Goal: Task Accomplishment & Management: Use online tool/utility

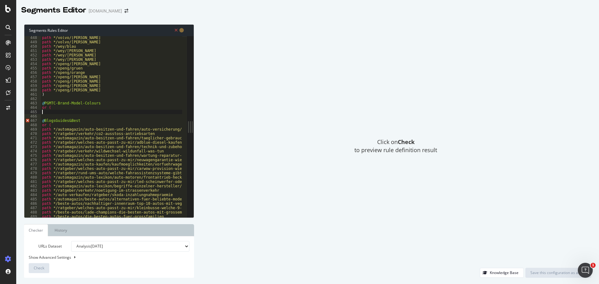
scroll to position [735, 0]
type textarea "path */xpeng/xpeng-p7/[PERSON_NAME]"
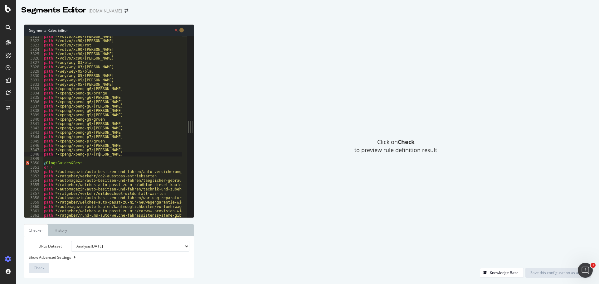
scroll to position [4066, 0]
paste textarea "or ("
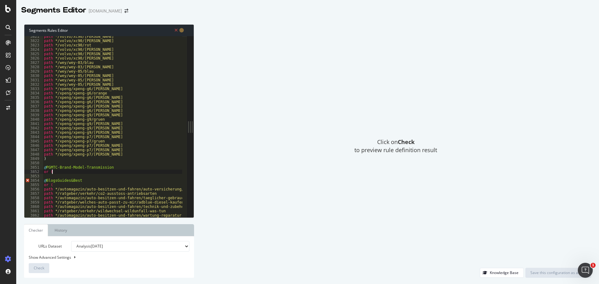
type textarea "or ("
paste textarea "path */xpeng/automatik"
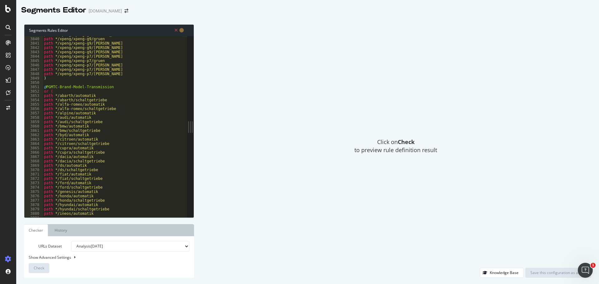
scroll to position [4049, 0]
type textarea "@PGMTC-Brand-Transmission"
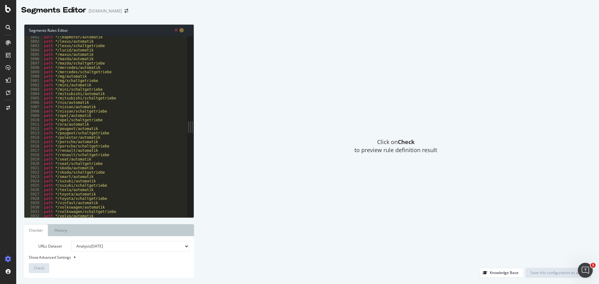
scroll to position [4130, 0]
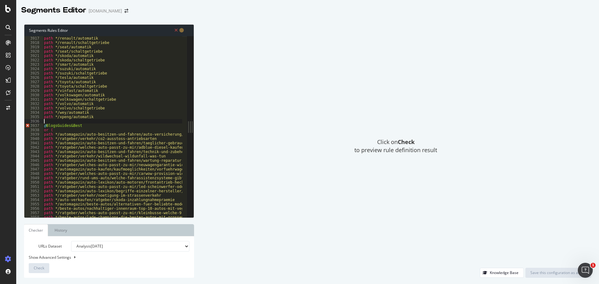
paste textarea "or ("
type textarea "or ("
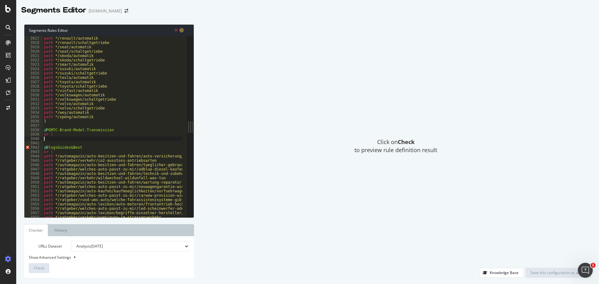
paste textarea "path */xpeng/xpeng-p7/automatik"
type textarea "path */xpeng/xpeng-p7/automatik"
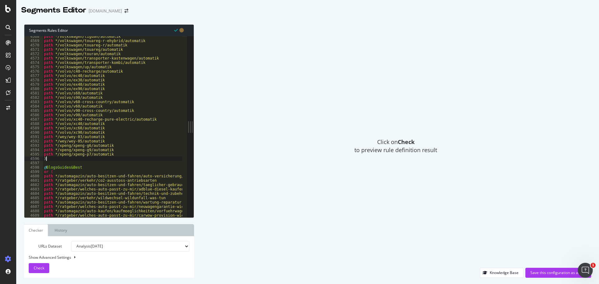
scroll to position [4523, 0]
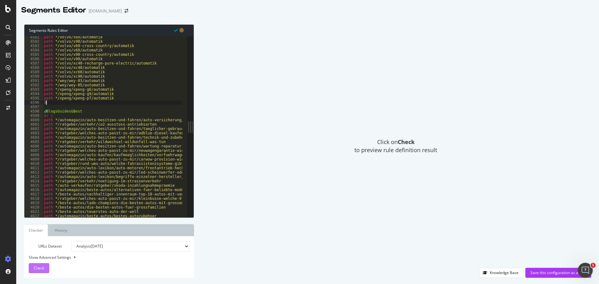
type textarea ")"
click at [40, 267] on span "Check" at bounding box center [39, 268] width 11 height 5
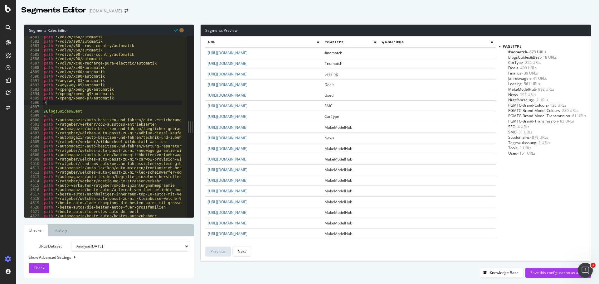
scroll to position [0, 0]
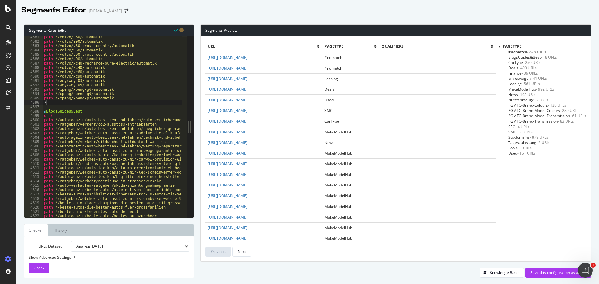
click at [515, 103] on span "PGMTC-Brand-Colours - 128 URLs" at bounding box center [537, 105] width 58 height 5
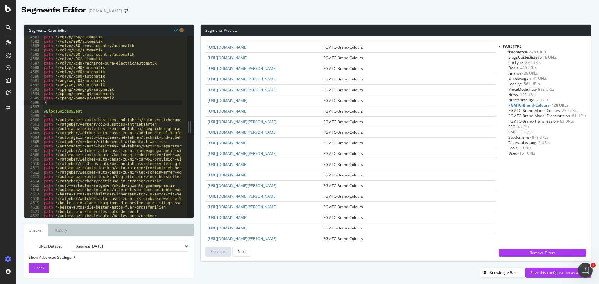
scroll to position [882, 0]
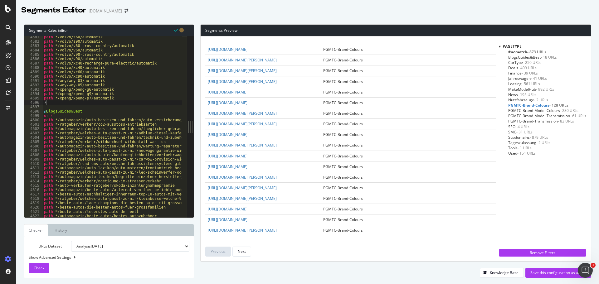
click at [528, 109] on span "PGMTC-Brand-Model-Colours - 280 URLs" at bounding box center [543, 110] width 70 height 5
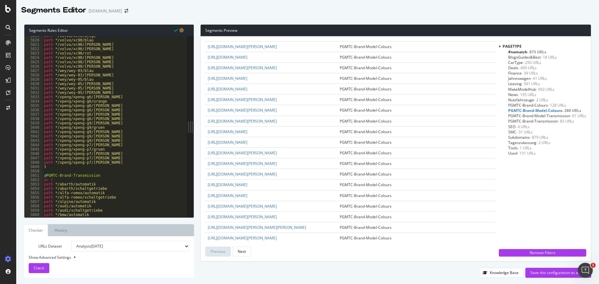
scroll to position [3771, 0]
click at [523, 57] on span "BlogsGuides&Best - 18 URLs" at bounding box center [532, 57] width 49 height 5
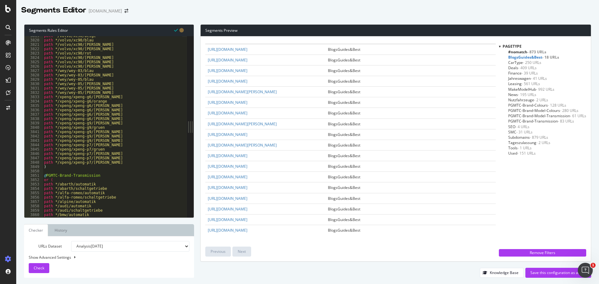
scroll to position [104, 0]
click at [584, 268] on icon "Open Intercom Messenger" at bounding box center [584, 270] width 10 height 10
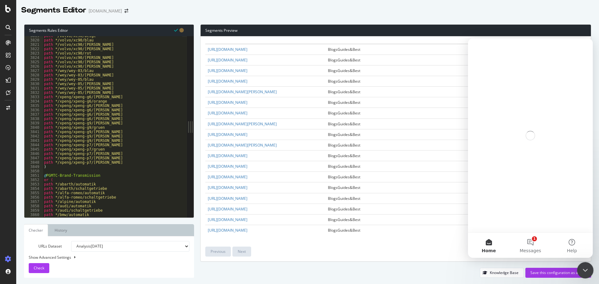
scroll to position [0, 0]
drag, startPoint x: 588, startPoint y: 266, endPoint x: 1155, endPoint y: 525, distance: 623.5
click at [588, 266] on icon "Close Intercom Messenger" at bounding box center [584, 269] width 7 height 7
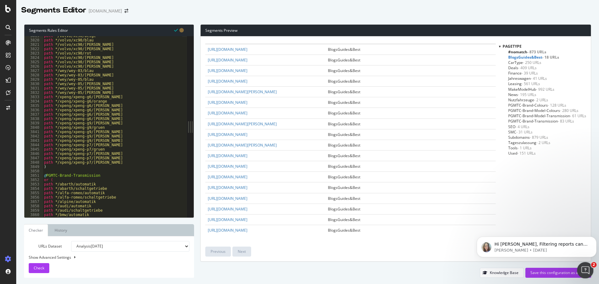
drag, startPoint x: 579, startPoint y: 268, endPoint x: 653, endPoint y: 298, distance: 80.2
click at [577, 262] on html at bounding box center [584, 269] width 15 height 15
click at [581, 266] on icon "Open Intercom Messenger" at bounding box center [584, 270] width 10 height 10
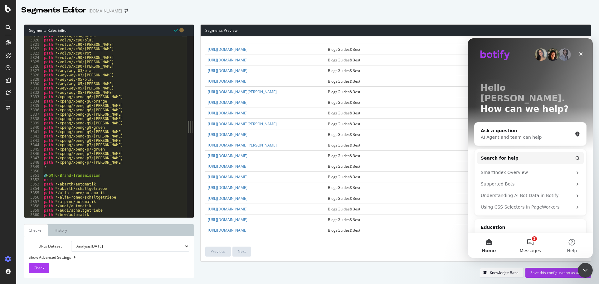
click at [530, 250] on span "Messages" at bounding box center [531, 251] width 22 height 4
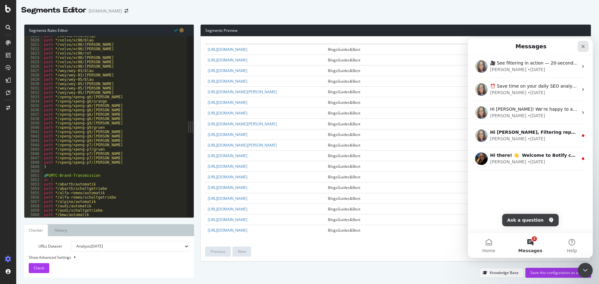
click at [583, 46] on icon "Close" at bounding box center [583, 46] width 3 height 3
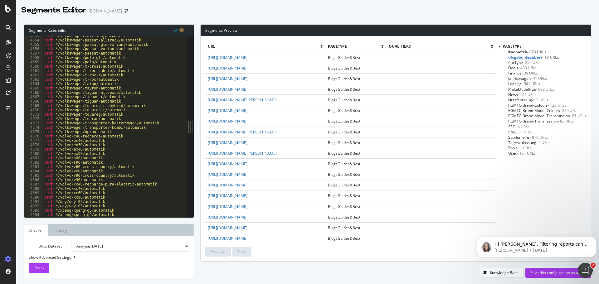
scroll to position [4495, 0]
drag, startPoint x: 83, startPoint y: 5, endPoint x: 444, endPoint y: 275, distance: 450.8
click at [444, 275] on div "Knowledge Base Save this configuration as active" at bounding box center [395, 273] width 391 height 10
click at [542, 272] on div "Save this configuration as active" at bounding box center [558, 272] width 56 height 5
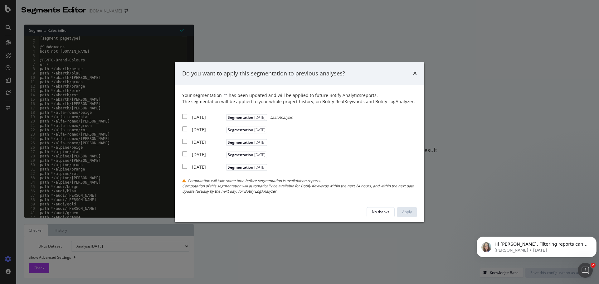
click at [184, 117] on input "modal" at bounding box center [184, 116] width 5 height 5
checkbox input "true"
click at [408, 211] on div "Apply" at bounding box center [407, 211] width 10 height 5
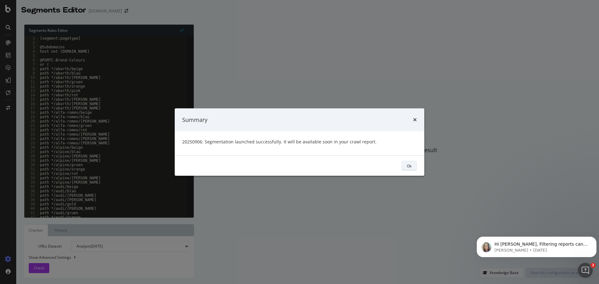
click at [409, 163] on div "Ok" at bounding box center [409, 166] width 5 height 9
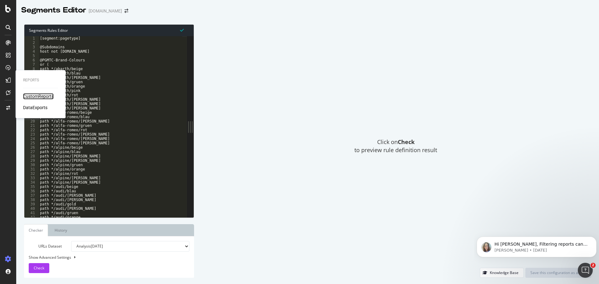
click at [33, 97] on div "CustomReports" at bounding box center [38, 96] width 31 height 6
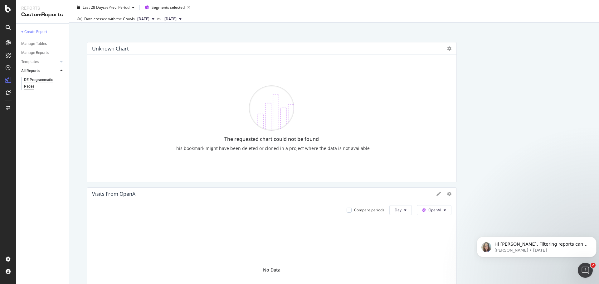
scroll to position [94, 0]
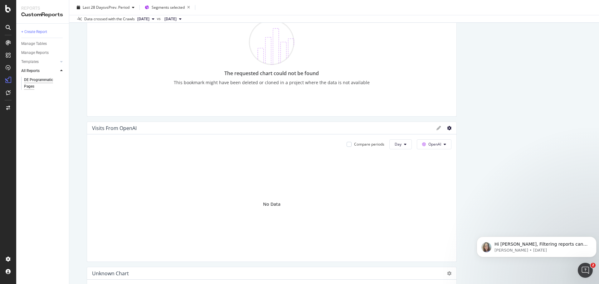
click at [447, 127] on icon at bounding box center [449, 128] width 4 height 4
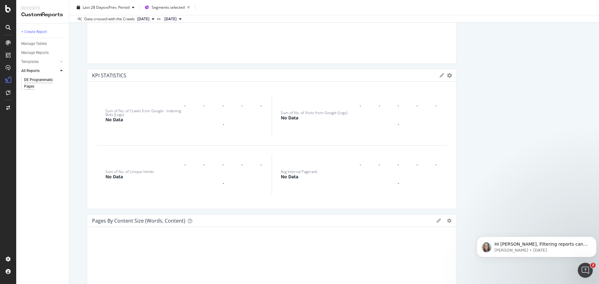
scroll to position [718, 0]
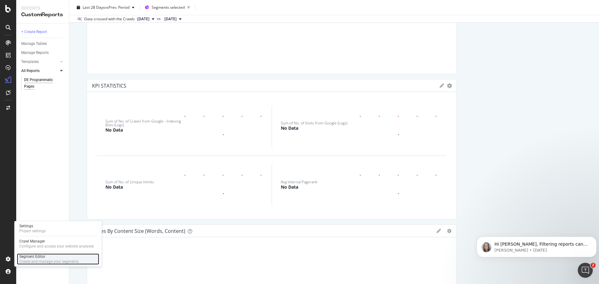
click at [35, 256] on div "Segment Editor" at bounding box center [48, 256] width 59 height 5
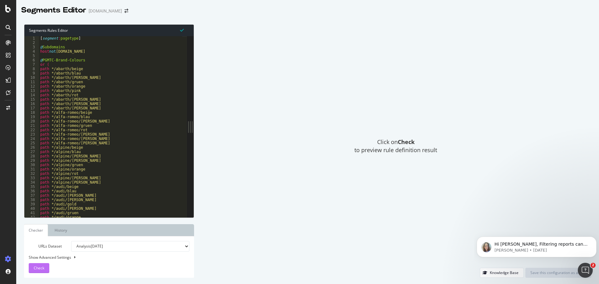
click at [34, 268] on span "Check" at bounding box center [39, 268] width 11 height 5
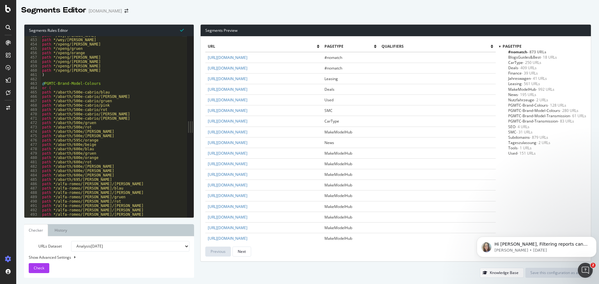
scroll to position [446, 0]
type textarea "path */abarth/500e/schwarz"
click at [200, 96] on div "Segments Preview url pagetype qualifiers http://www.carwow.de/ #nomatch https:/…" at bounding box center [392, 151] width 397 height 254
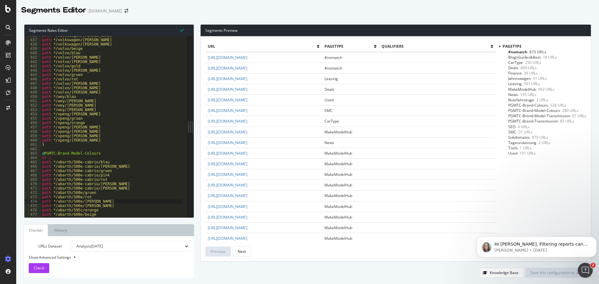
scroll to position [424, 0]
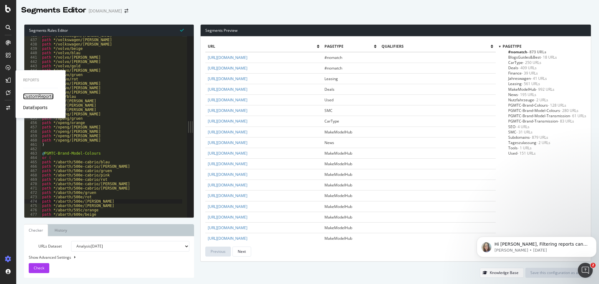
click at [28, 95] on div "CustomReports" at bounding box center [38, 96] width 31 height 6
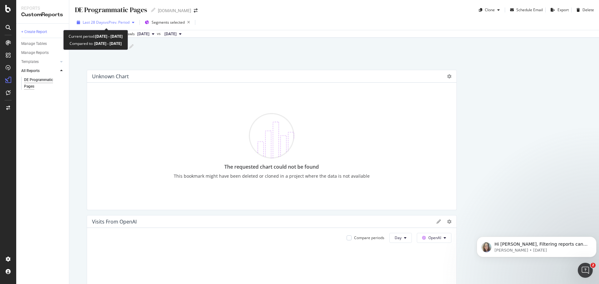
click at [119, 23] on span "vs Prev. Period" at bounding box center [117, 22] width 25 height 5
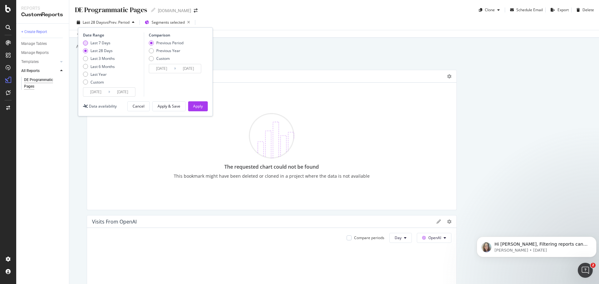
click at [86, 43] on div "Last 7 Days" at bounding box center [85, 43] width 5 height 5
type input "2025/09/04"
type input "2025/08/28"
type input "2025/09/03"
click at [196, 106] on div "Apply" at bounding box center [198, 106] width 10 height 5
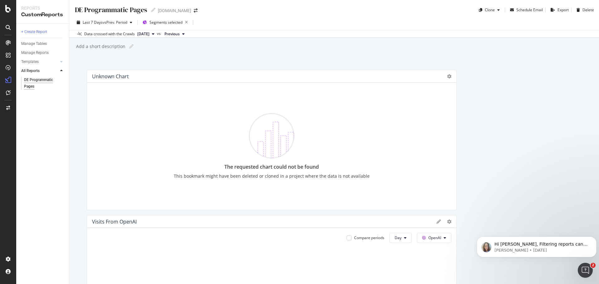
click at [212, 98] on div "The requested chart could not be found This bookmark might have been deleted or…" at bounding box center [272, 146] width 325 height 117
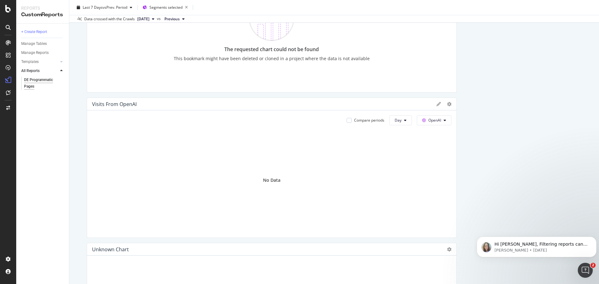
scroll to position [118, 0]
click at [437, 103] on icon at bounding box center [439, 104] width 4 height 4
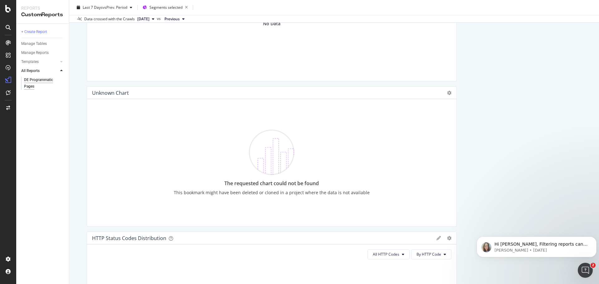
scroll to position [275, 0]
click at [447, 94] on icon at bounding box center [449, 92] width 4 height 4
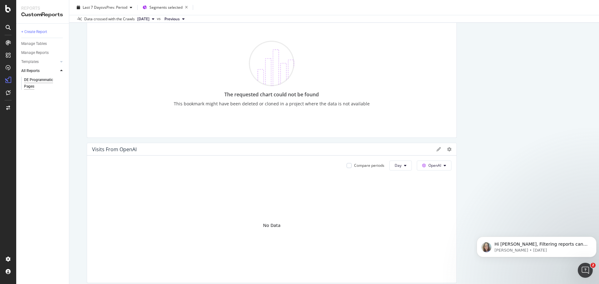
scroll to position [0, 0]
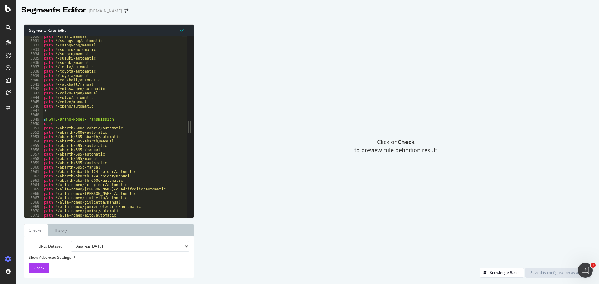
scroll to position [3786, 0]
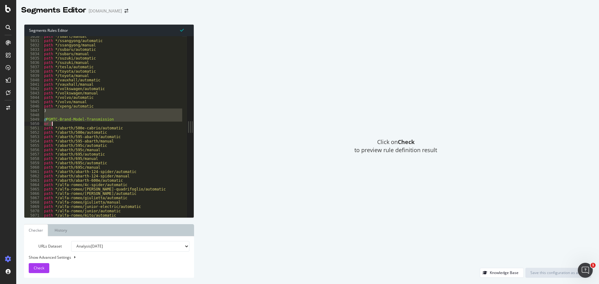
drag, startPoint x: 44, startPoint y: 111, endPoint x: 53, endPoint y: 123, distance: 14.2
click at [53, 123] on div "path */smart/manual path */ssangyong/automatic path */ssangyong/manual path */s…" at bounding box center [199, 126] width 313 height 185
type textarea "@PGMTC-Brand-Model-Transmission or ("
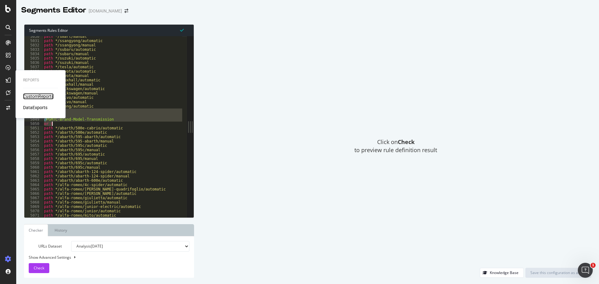
click at [33, 97] on div "CustomReports" at bounding box center [38, 96] width 31 height 6
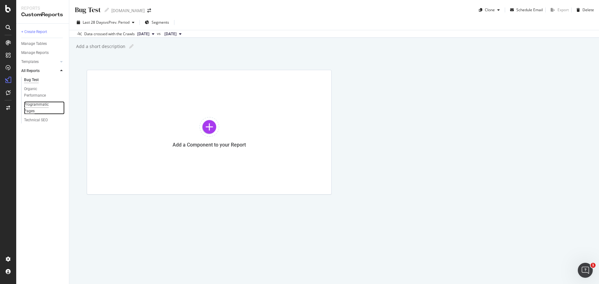
click at [31, 104] on div "Programmatic Pages" at bounding box center [41, 107] width 35 height 13
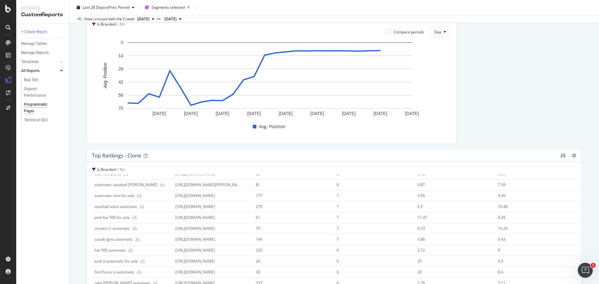
scroll to position [170, 0]
drag, startPoint x: 269, startPoint y: 176, endPoint x: 92, endPoint y: 144, distance: 179.8
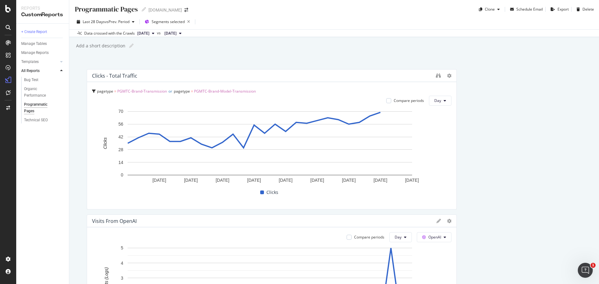
scroll to position [0, 0]
